Goal: Transaction & Acquisition: Obtain resource

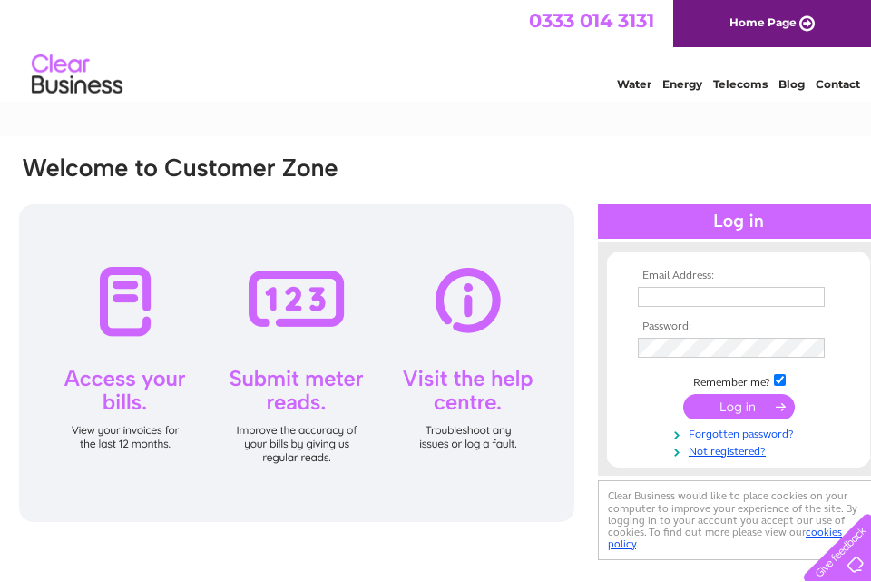
click at [660, 300] on input "text" at bounding box center [731, 297] width 187 height 20
type input "tom@northportstudio.com"
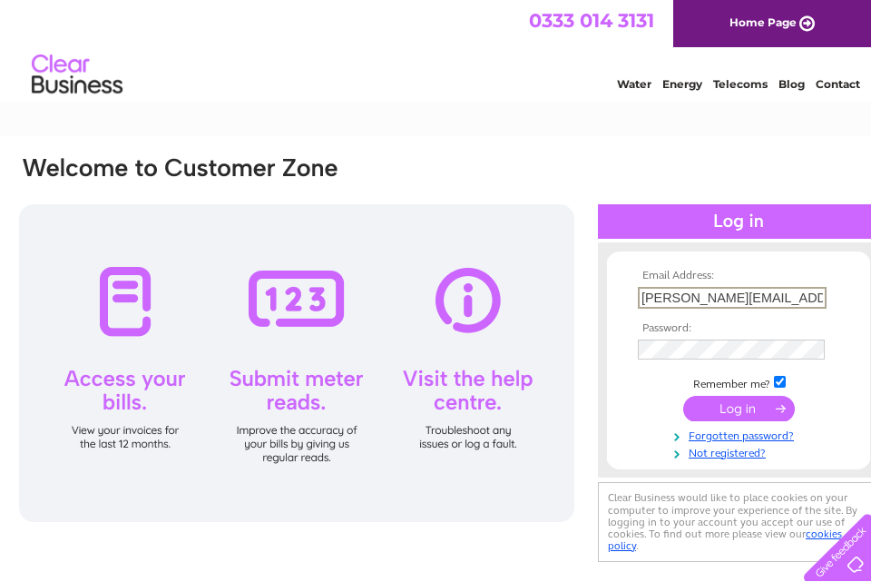
click at [742, 417] on input "submit" at bounding box center [740, 408] width 112 height 25
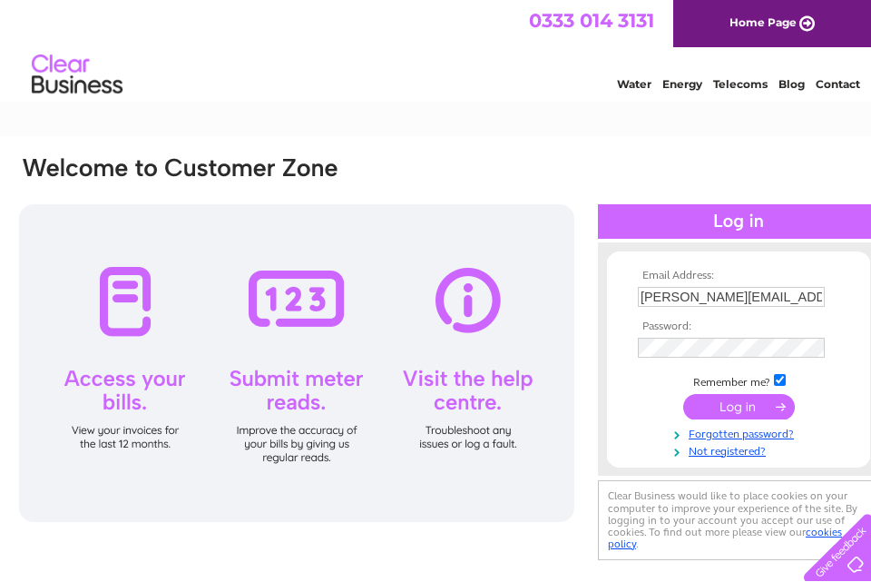
click at [740, 406] on input "submit" at bounding box center [740, 406] width 112 height 25
click at [774, 404] on input "submit" at bounding box center [740, 406] width 112 height 25
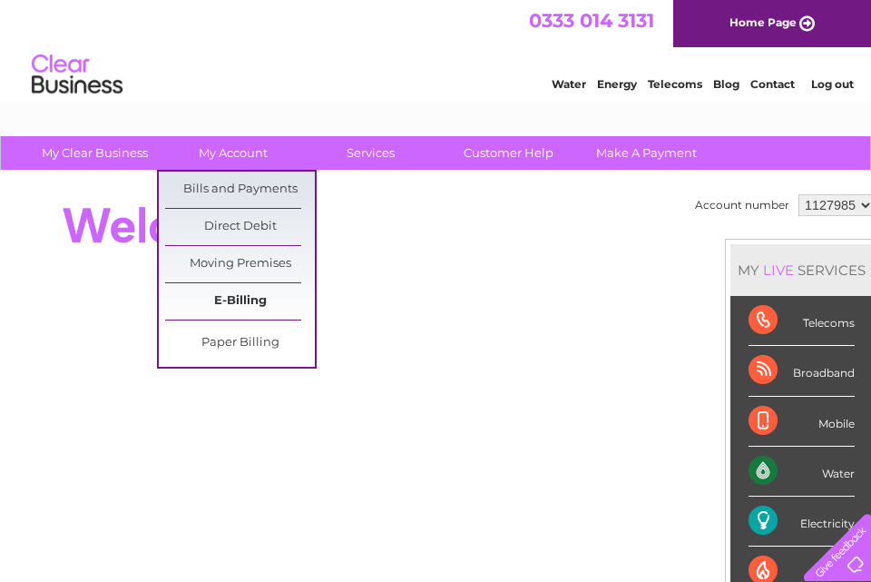
click at [226, 293] on link "E-Billing" at bounding box center [240, 301] width 150 height 36
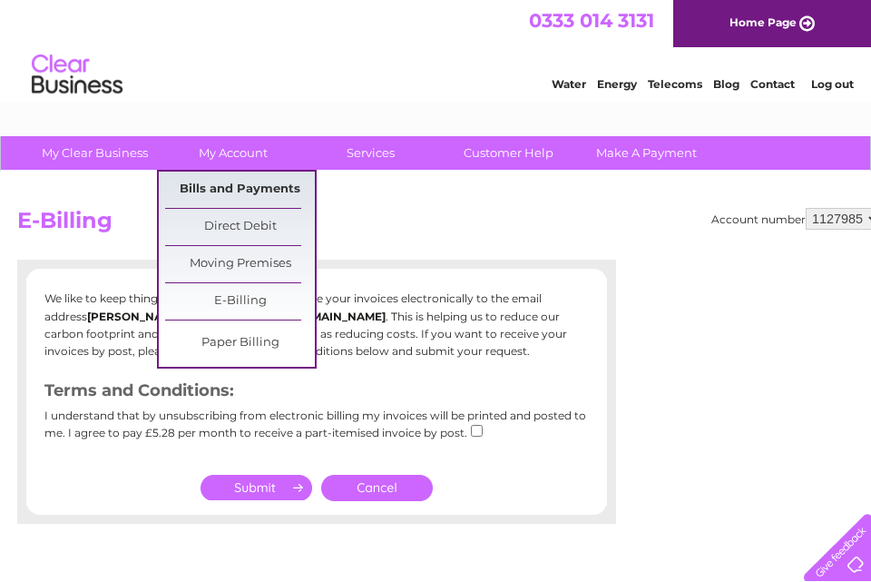
click at [237, 182] on link "Bills and Payments" at bounding box center [240, 190] width 150 height 36
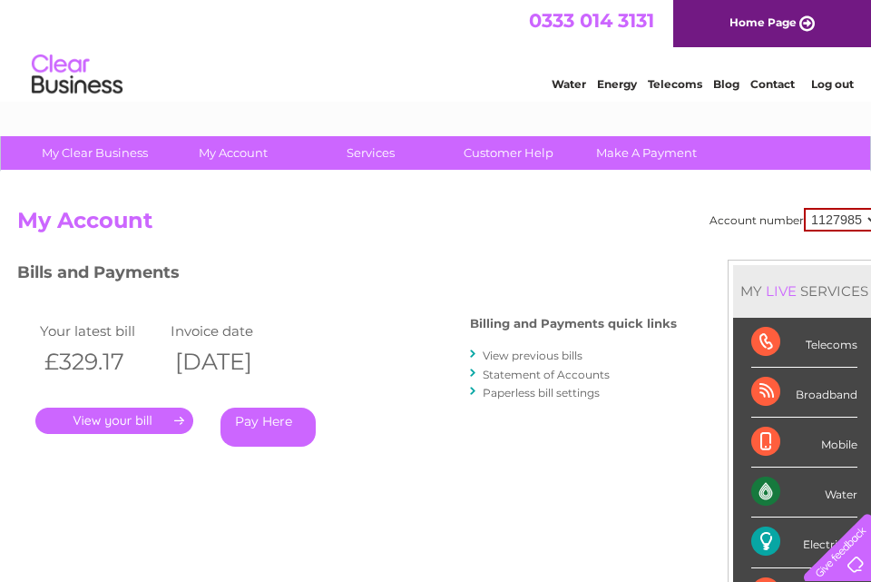
click at [137, 427] on link "." at bounding box center [114, 421] width 158 height 26
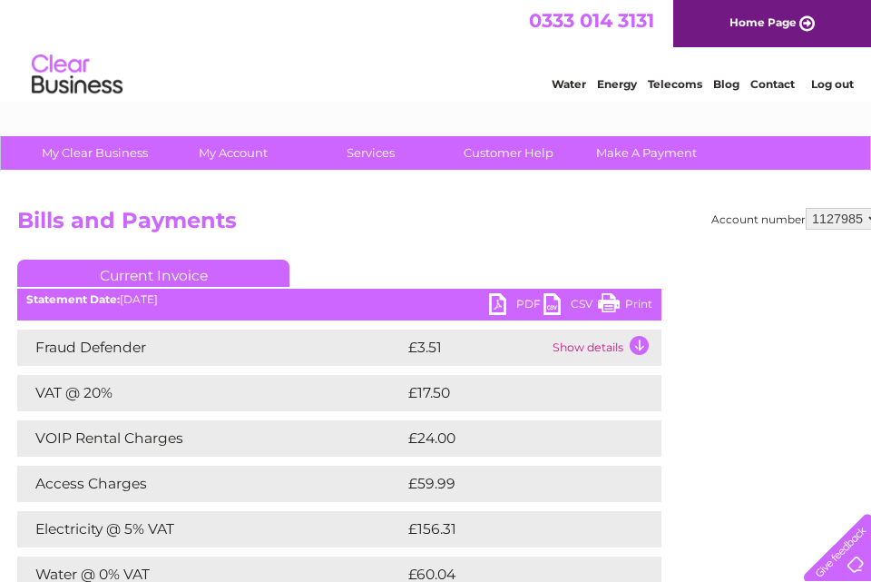
click at [502, 302] on link "PDF" at bounding box center [516, 306] width 54 height 26
